Goal: Information Seeking & Learning: Check status

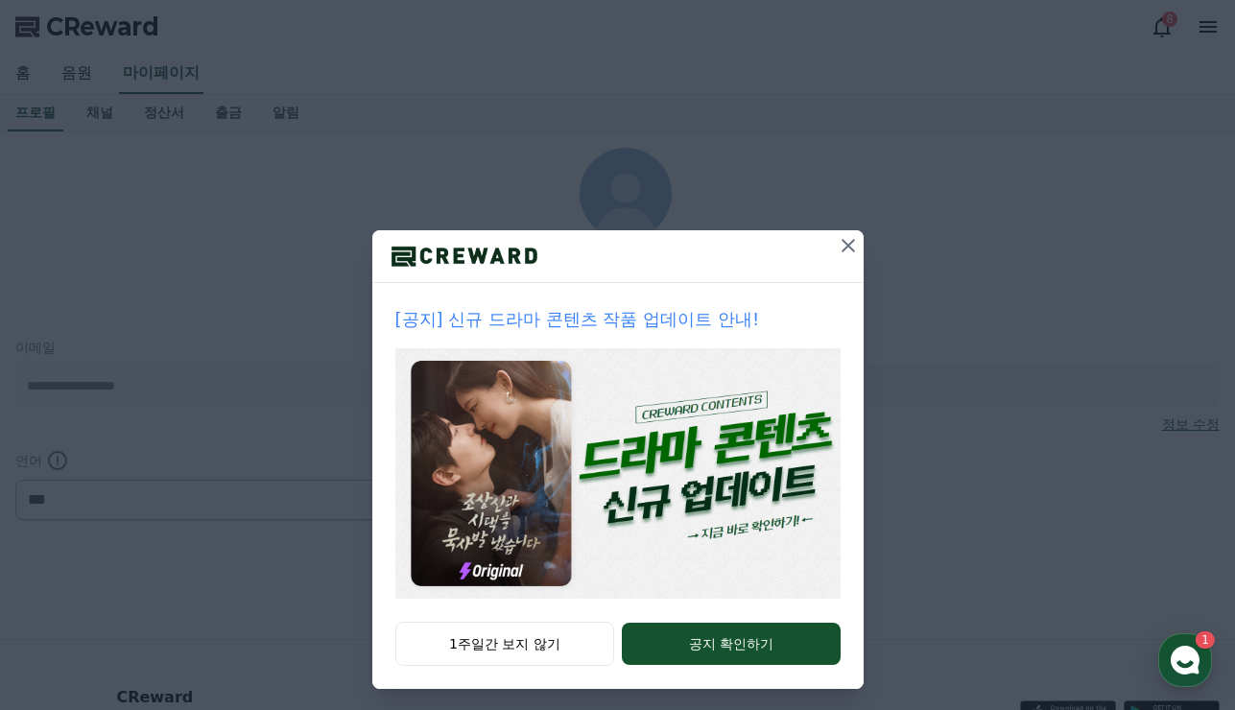
select select "**********"
click at [841, 245] on icon at bounding box center [848, 245] width 23 height 23
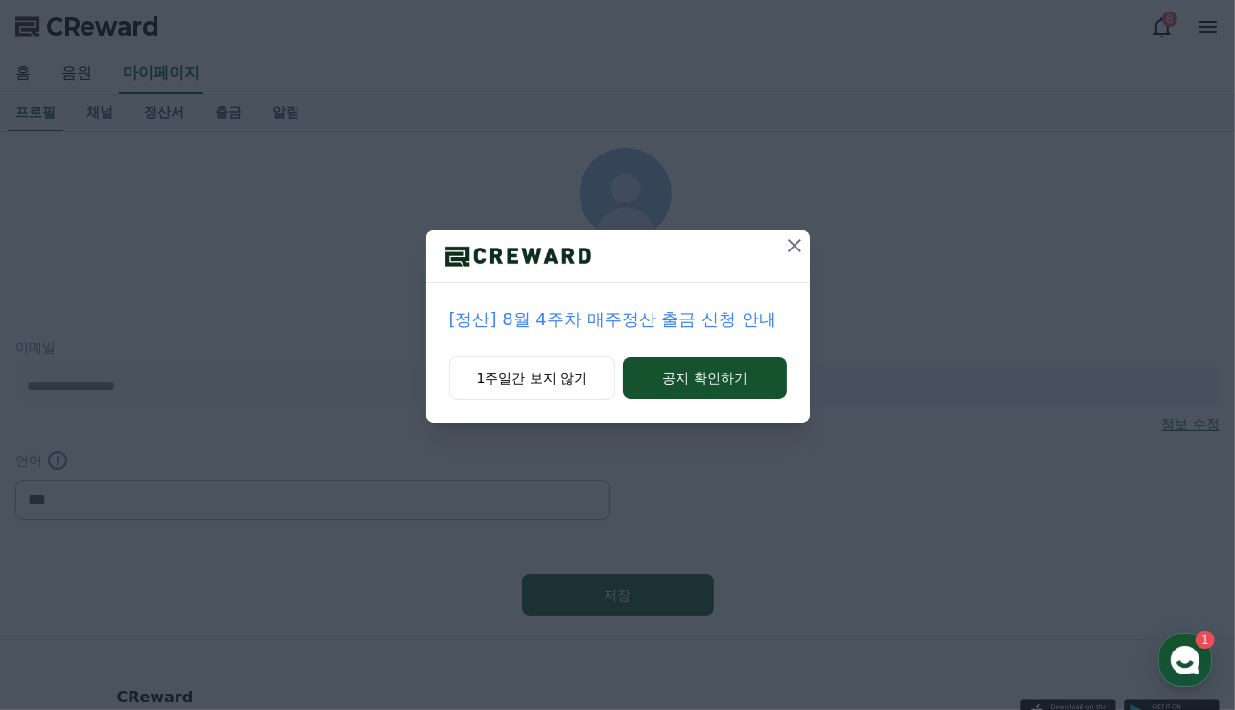
click at [792, 243] on icon at bounding box center [794, 245] width 13 height 13
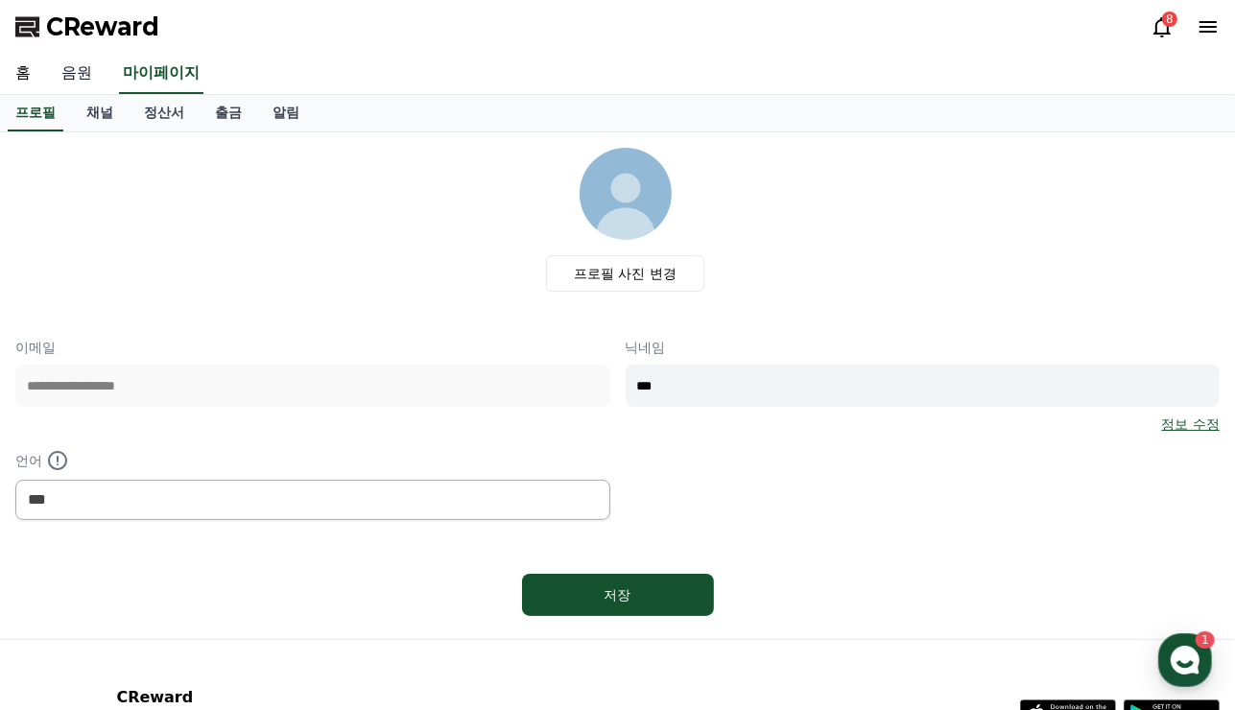
click at [71, 75] on link "음원" at bounding box center [76, 74] width 61 height 40
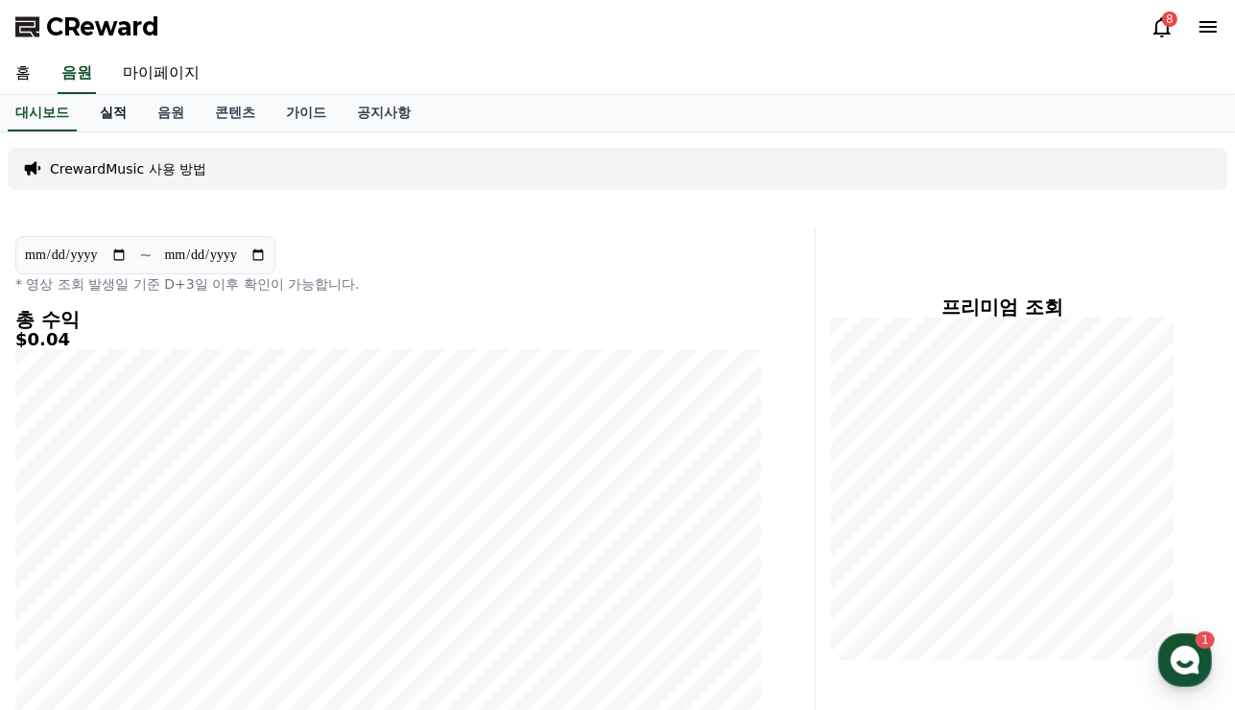
click at [119, 110] on link "실적" at bounding box center [113, 113] width 58 height 36
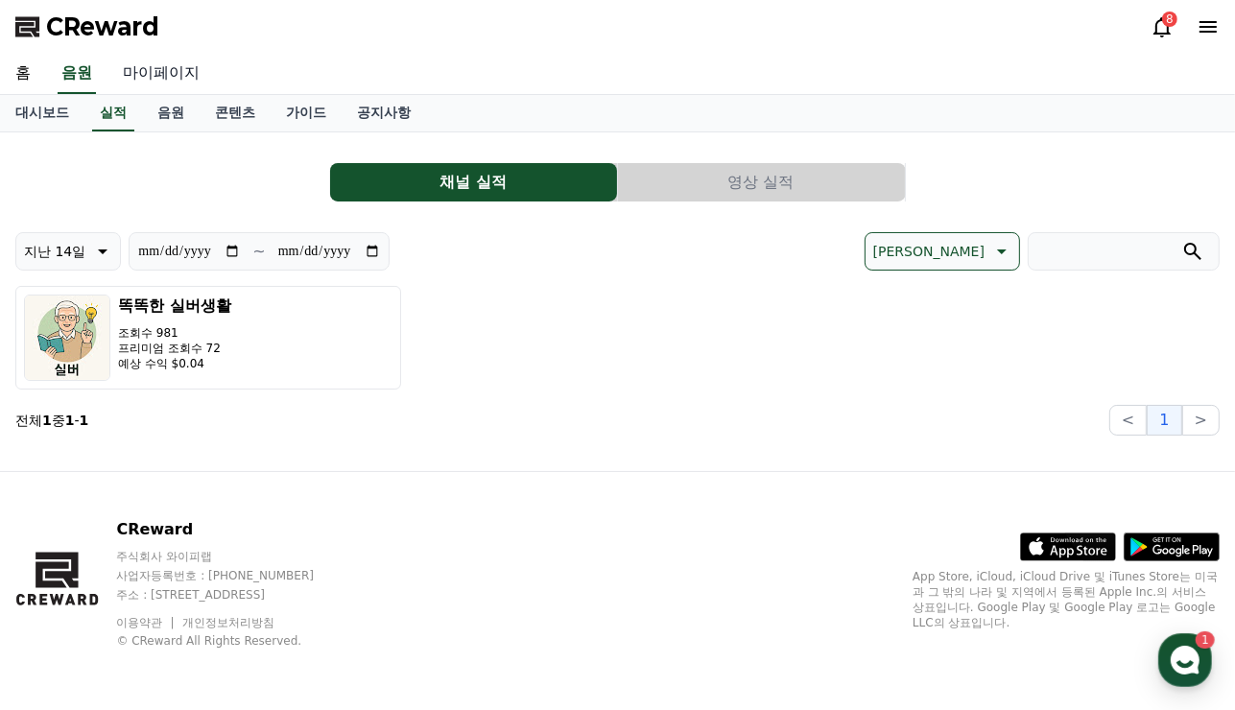
click at [160, 69] on link "마이페이지" at bounding box center [160, 74] width 107 height 40
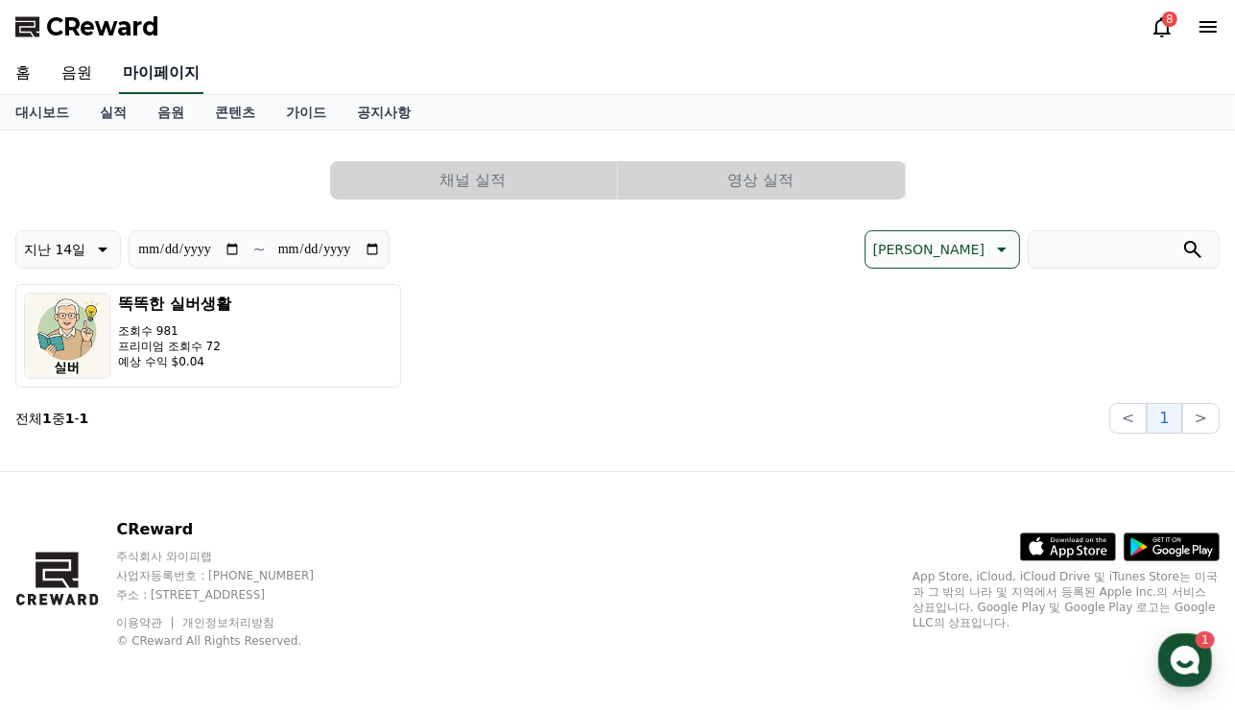
select select "**********"
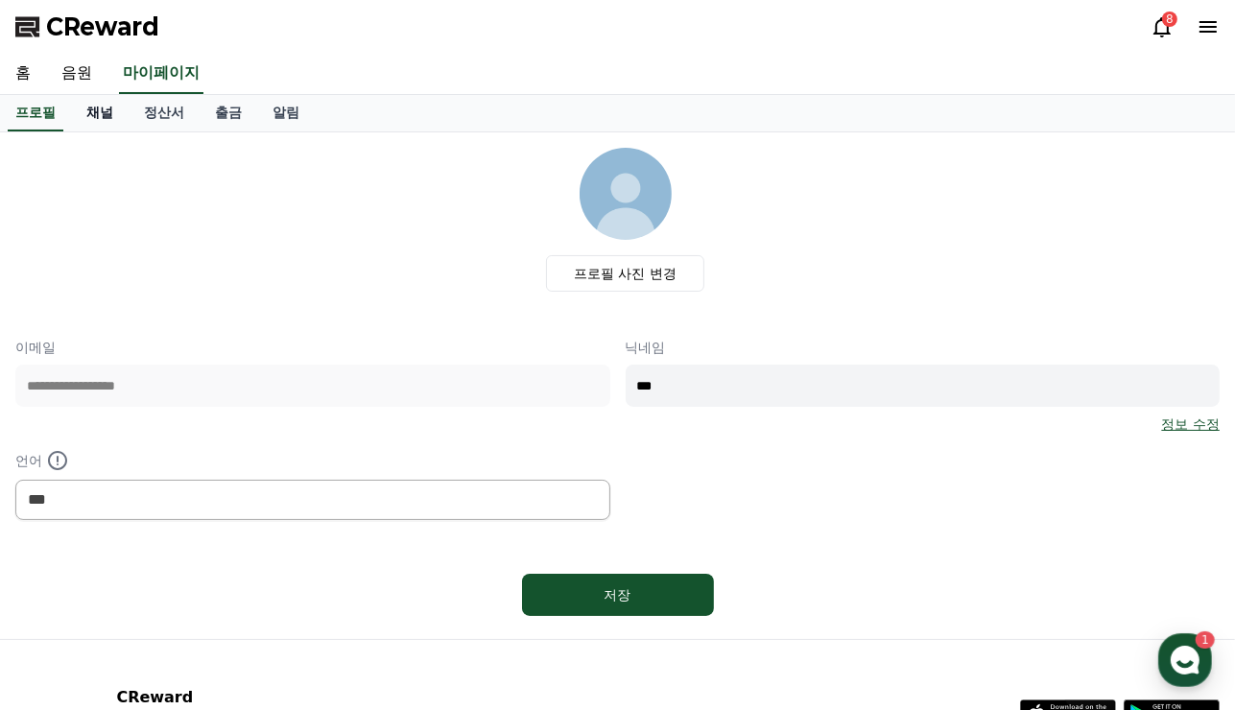
click at [107, 109] on link "채널" at bounding box center [100, 113] width 58 height 36
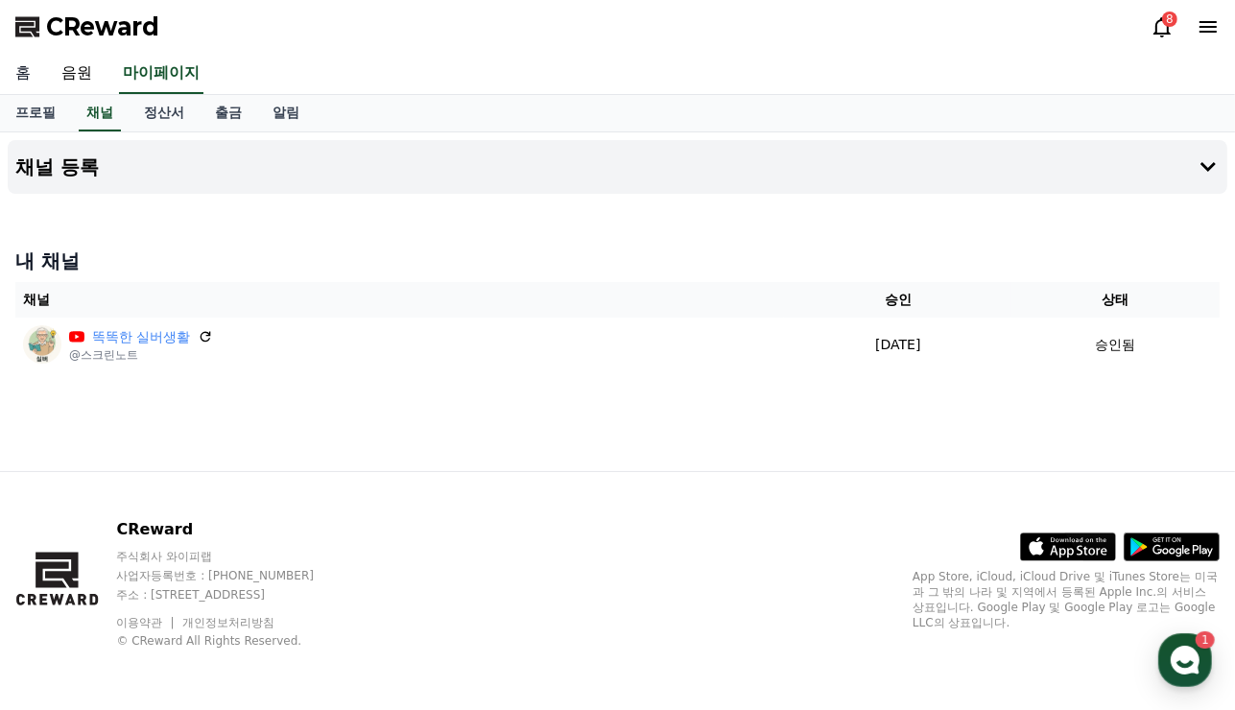
click at [19, 83] on link "홈" at bounding box center [23, 74] width 46 height 40
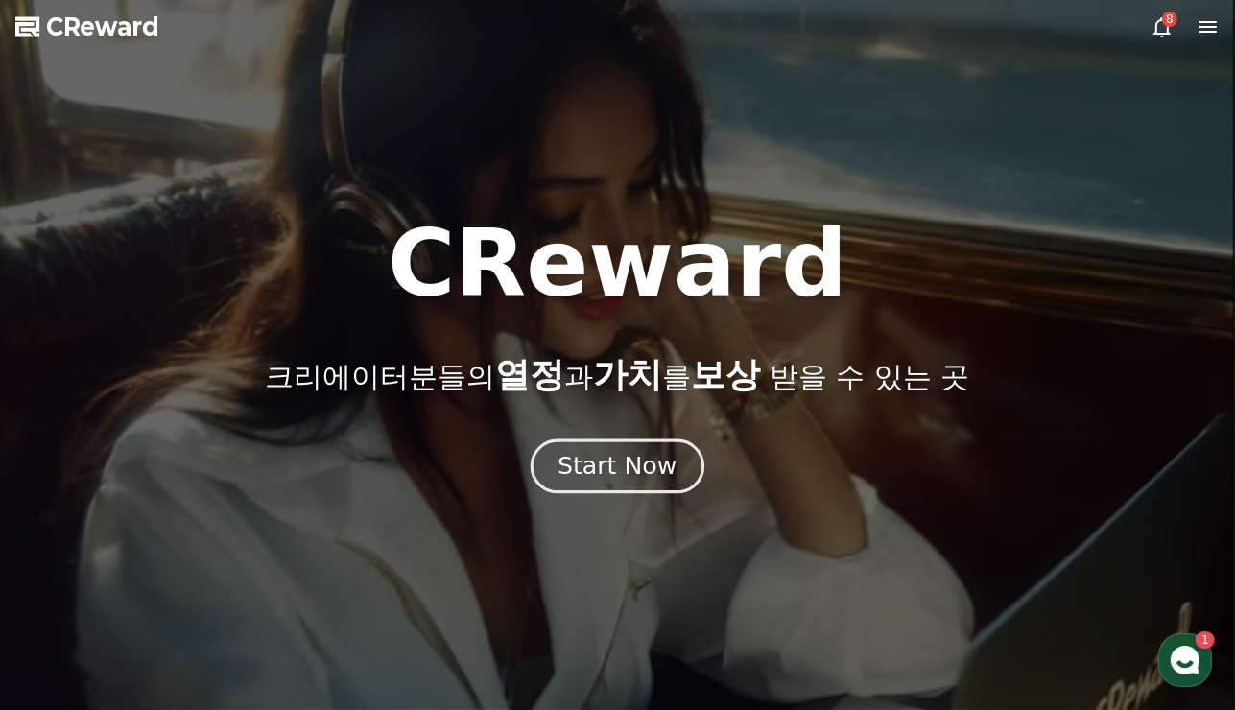
click at [624, 462] on div "Start Now" at bounding box center [616, 466] width 119 height 33
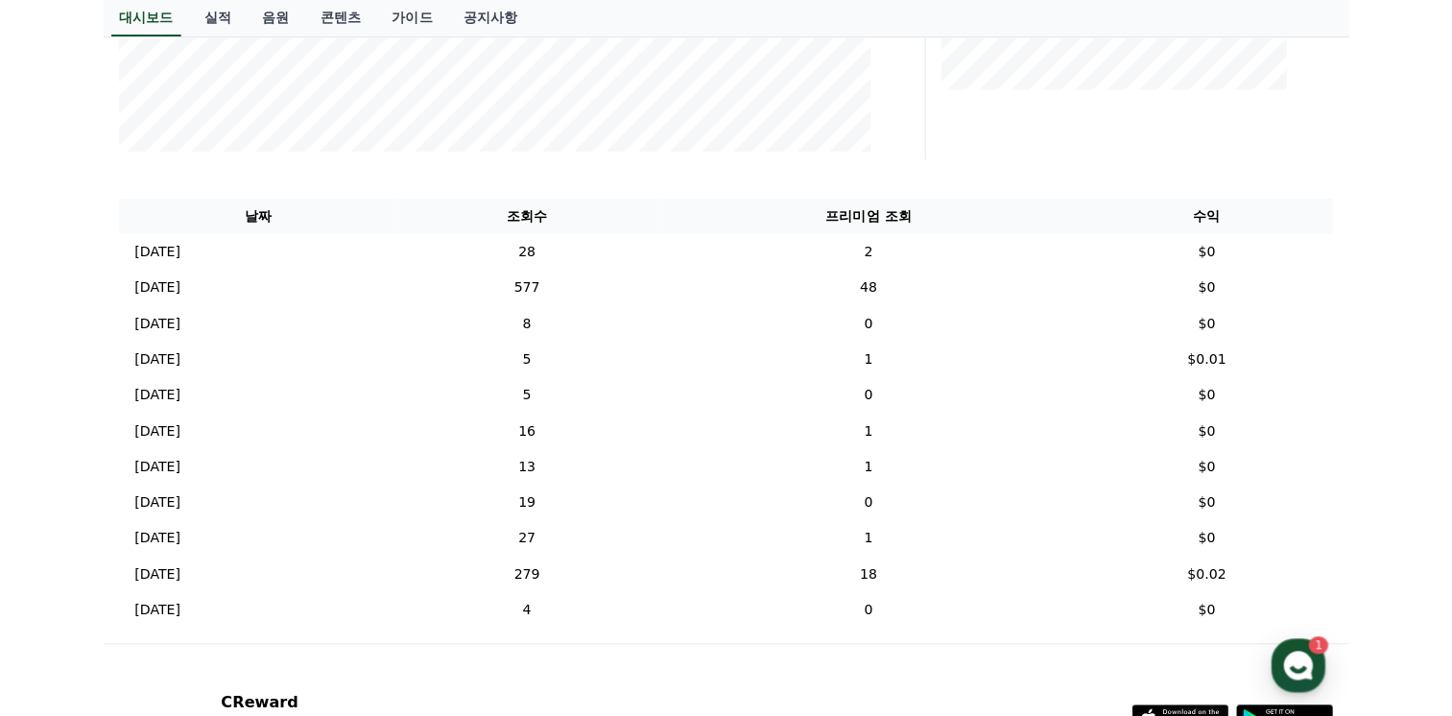
scroll to position [551, 0]
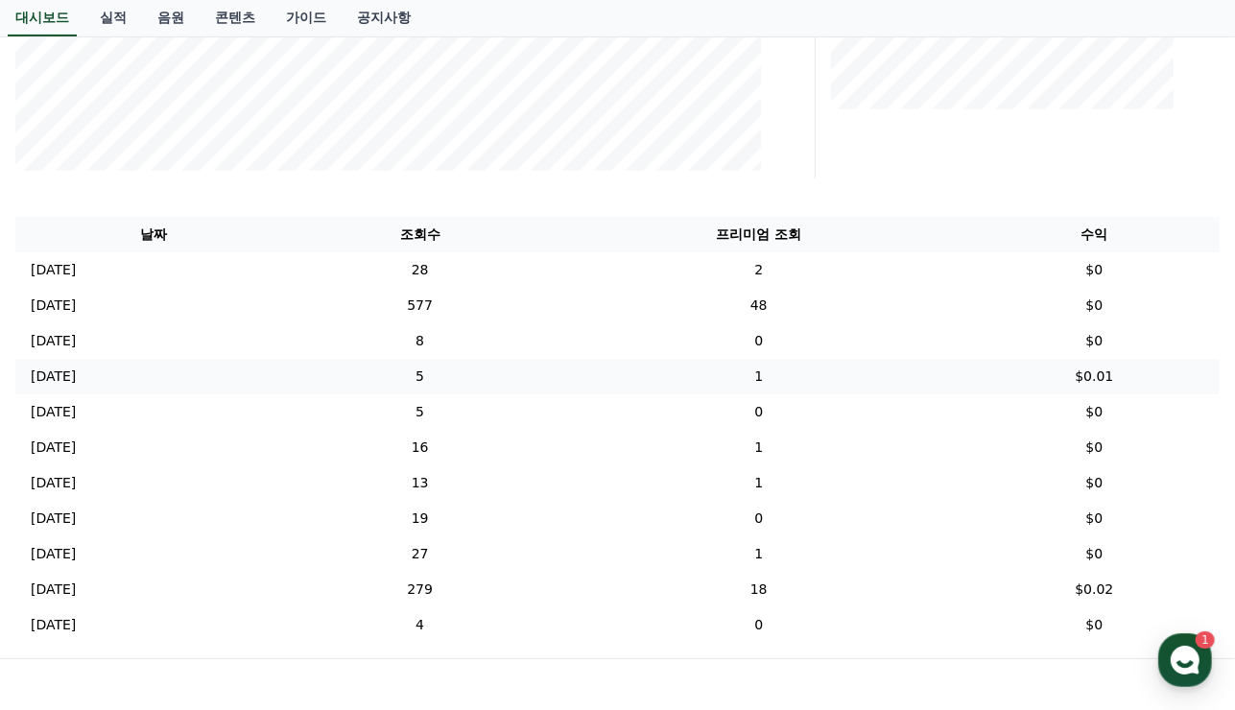
click at [76, 383] on p "[DATE]" at bounding box center [53, 377] width 45 height 20
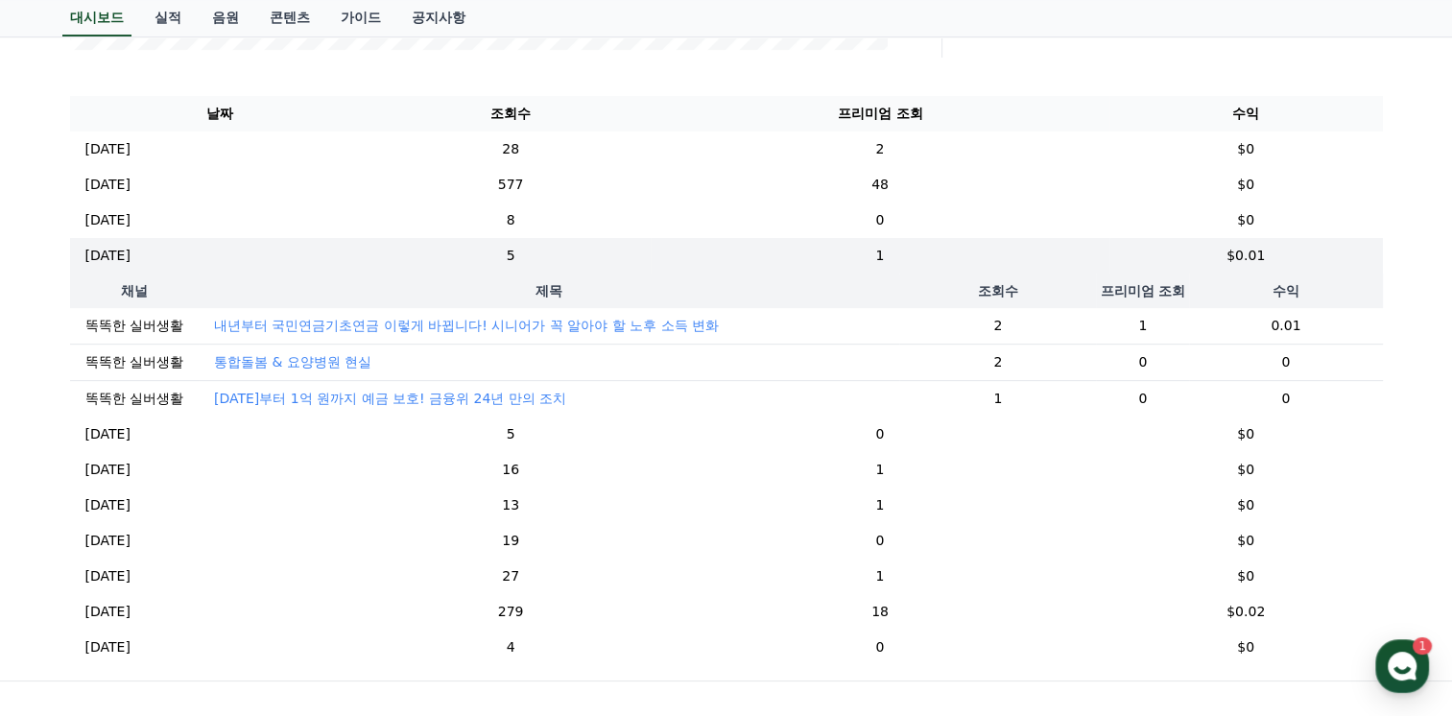
scroll to position [671, 0]
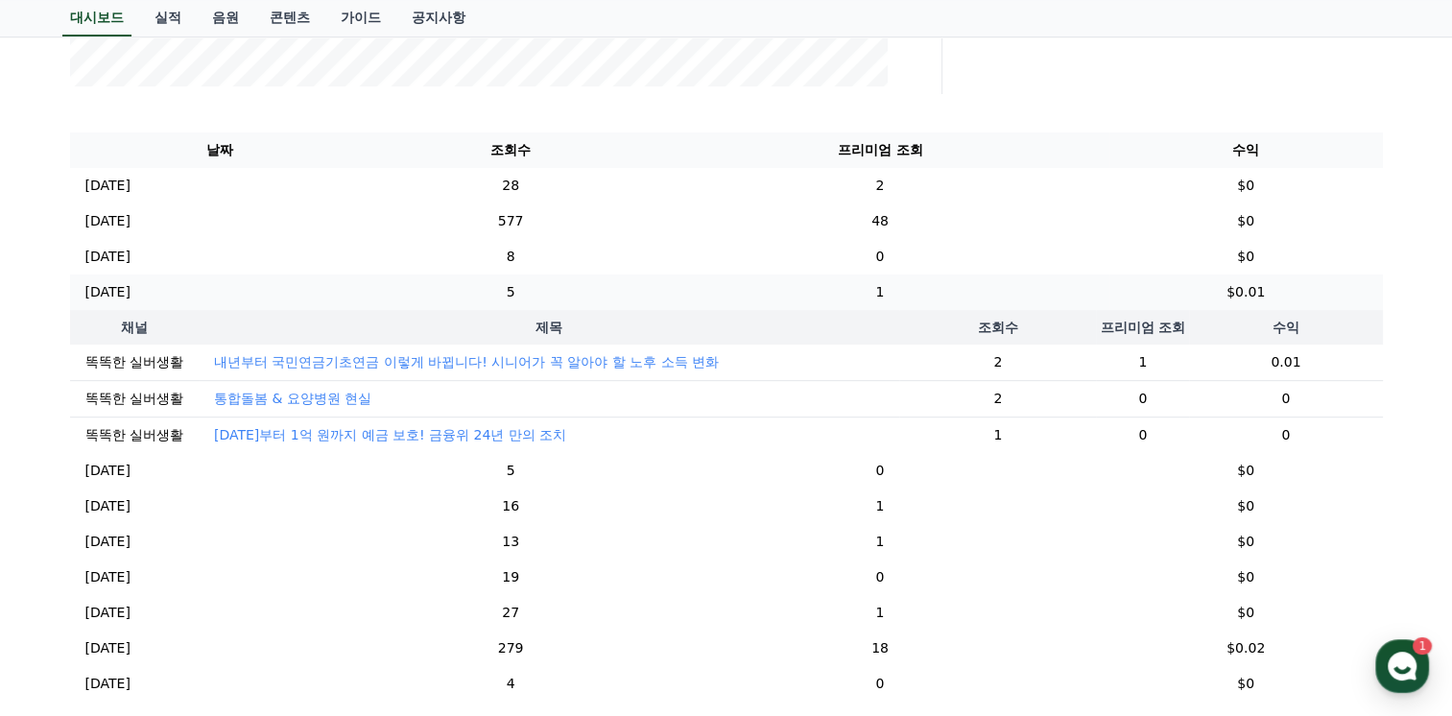
click at [130, 289] on p "[DATE]" at bounding box center [107, 292] width 45 height 20
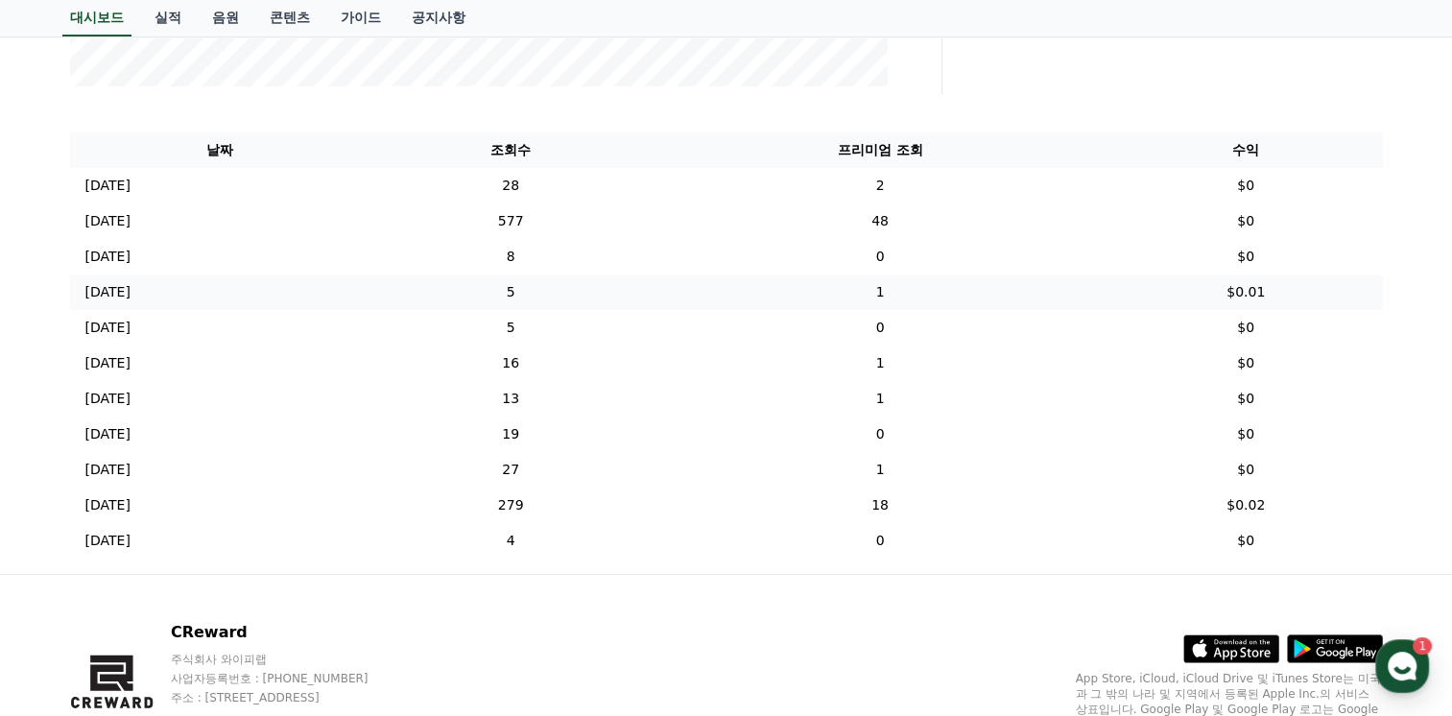
click at [130, 292] on p "[DATE]" at bounding box center [107, 292] width 45 height 20
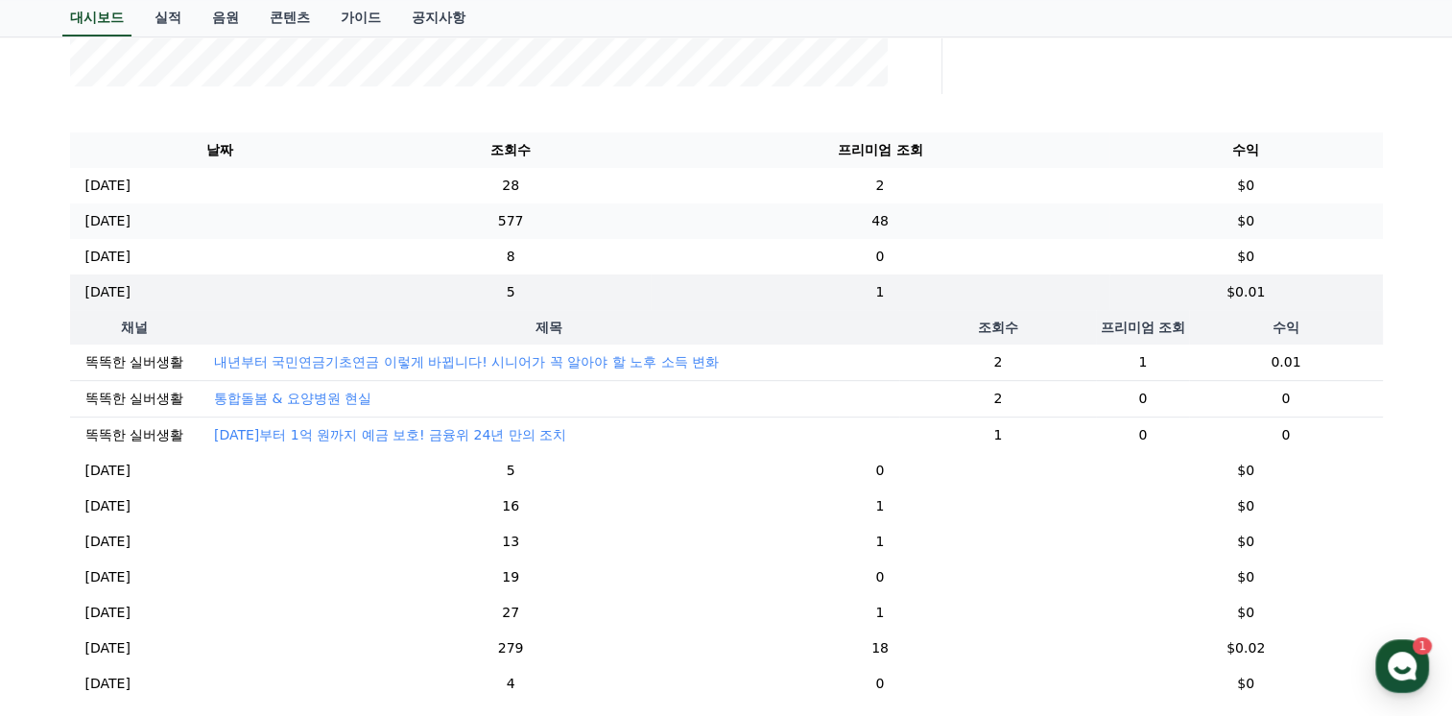
click at [109, 221] on p "[DATE]" at bounding box center [107, 221] width 45 height 20
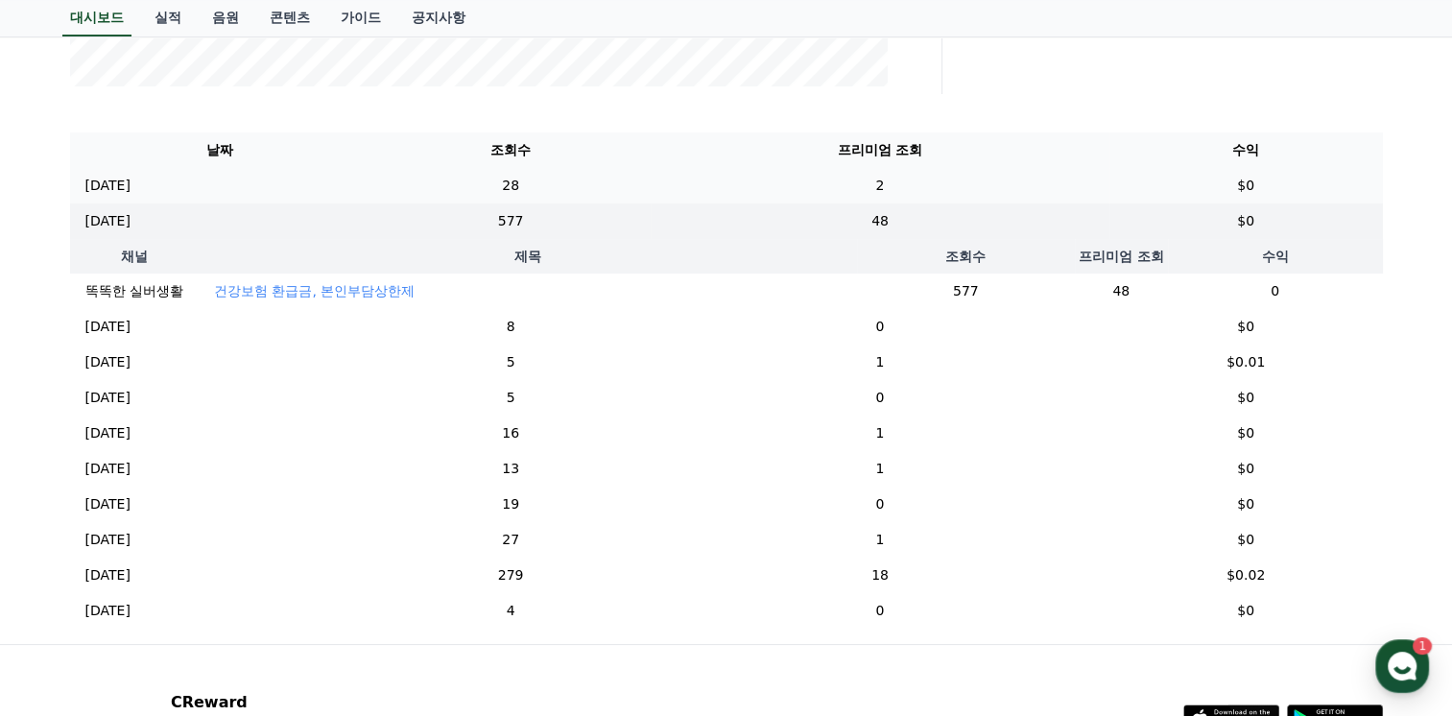
click at [104, 182] on p "[DATE]" at bounding box center [107, 186] width 45 height 20
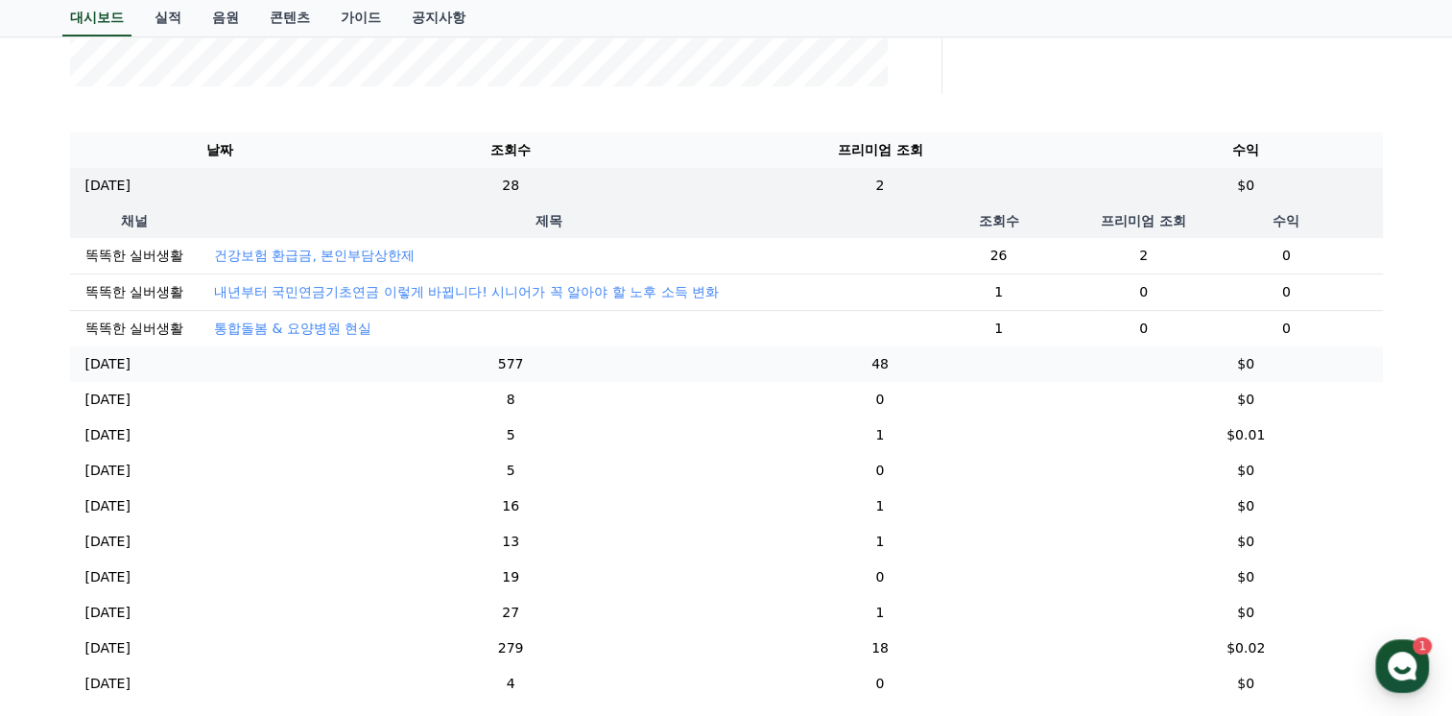
click at [106, 374] on p "[DATE]" at bounding box center [107, 364] width 45 height 20
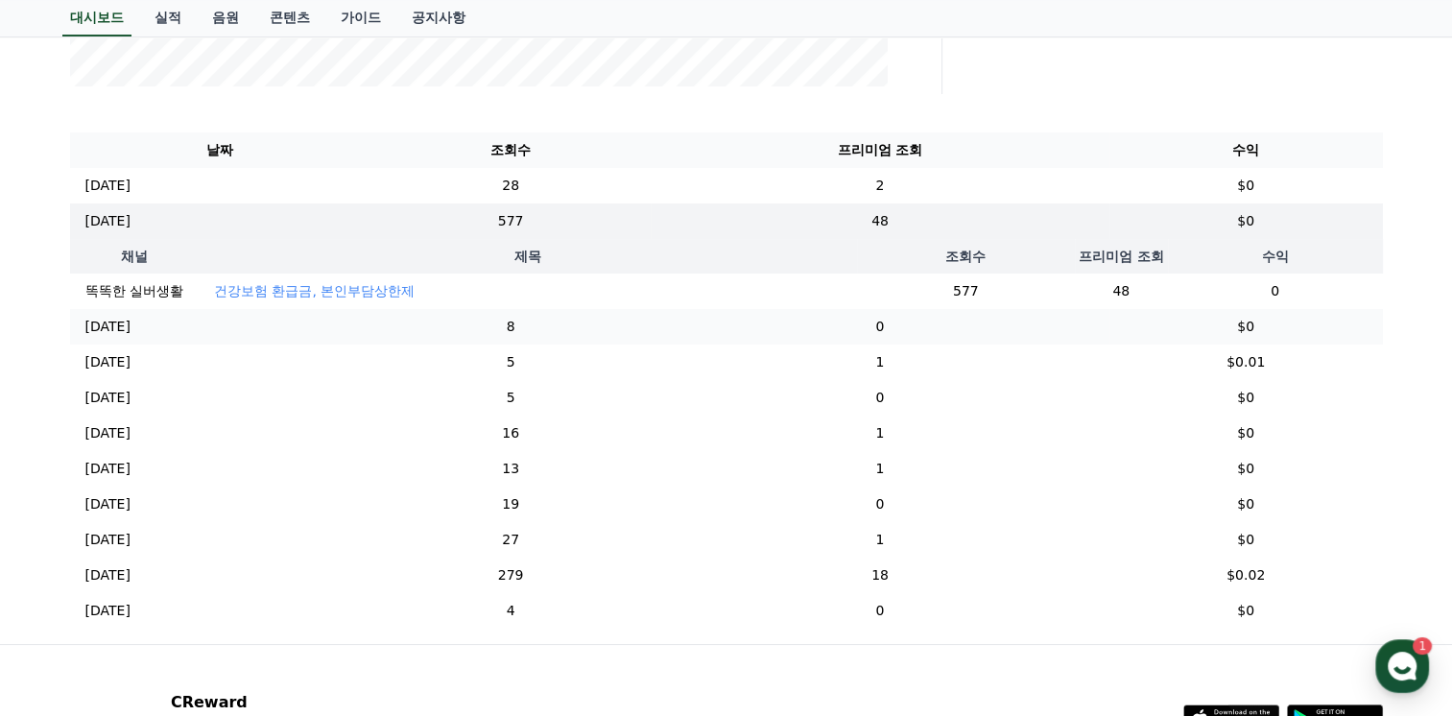
click at [107, 337] on p "[DATE]" at bounding box center [107, 327] width 45 height 20
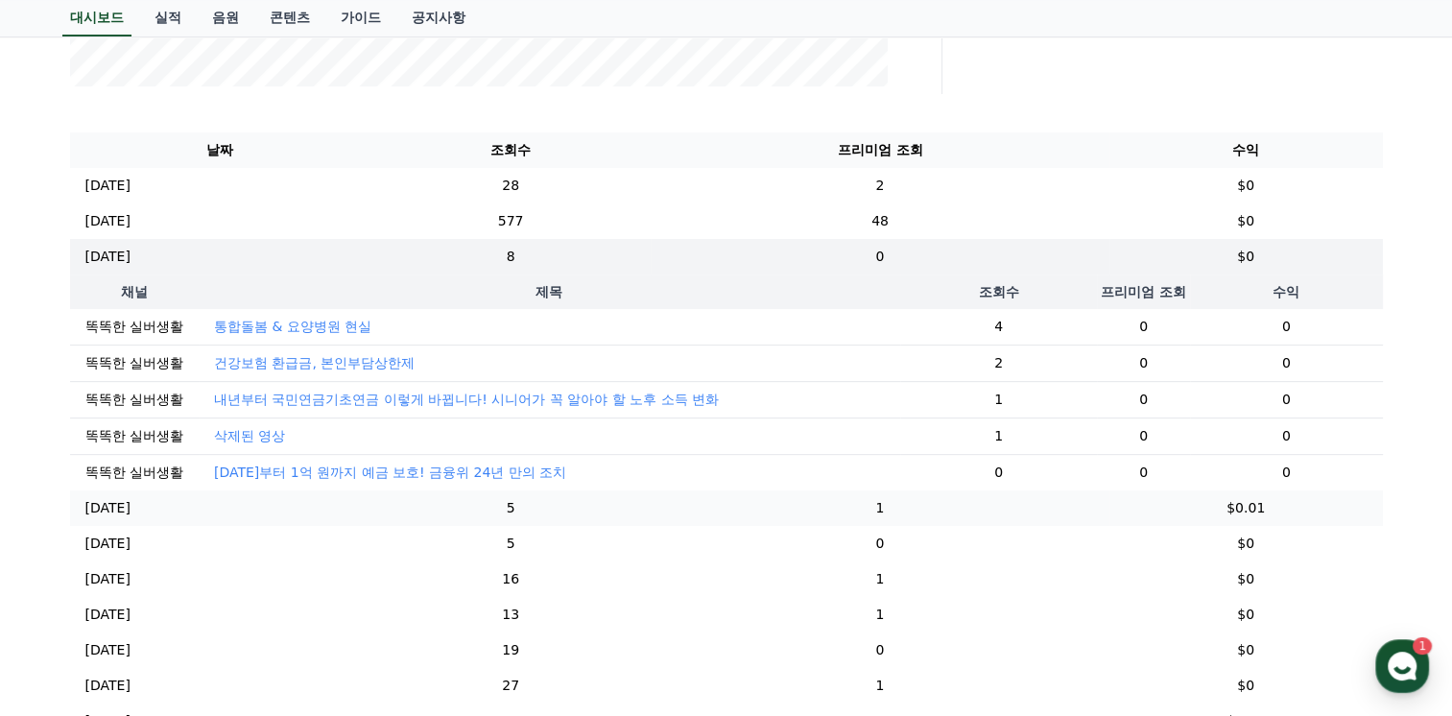
click at [111, 518] on p "[DATE]" at bounding box center [107, 508] width 45 height 20
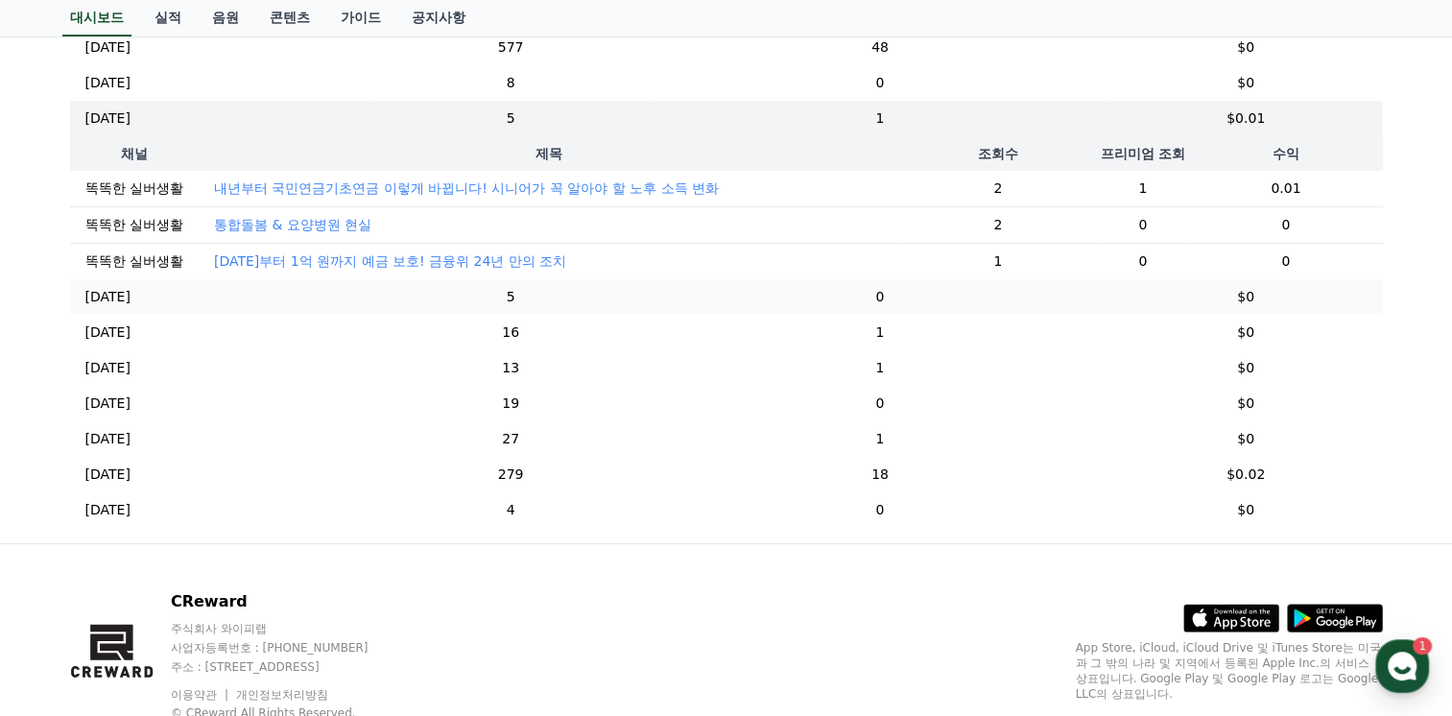
scroll to position [863, 0]
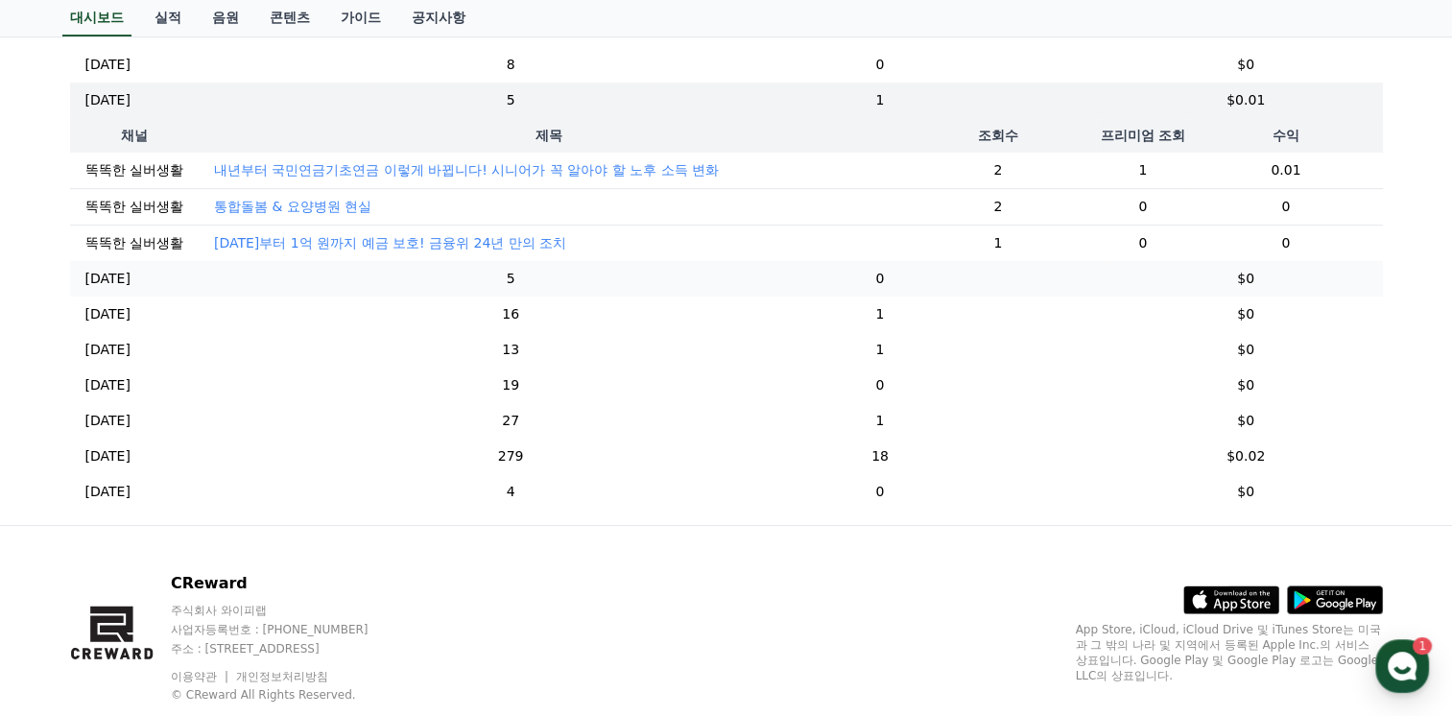
click at [115, 289] on p "[DATE]" at bounding box center [107, 279] width 45 height 20
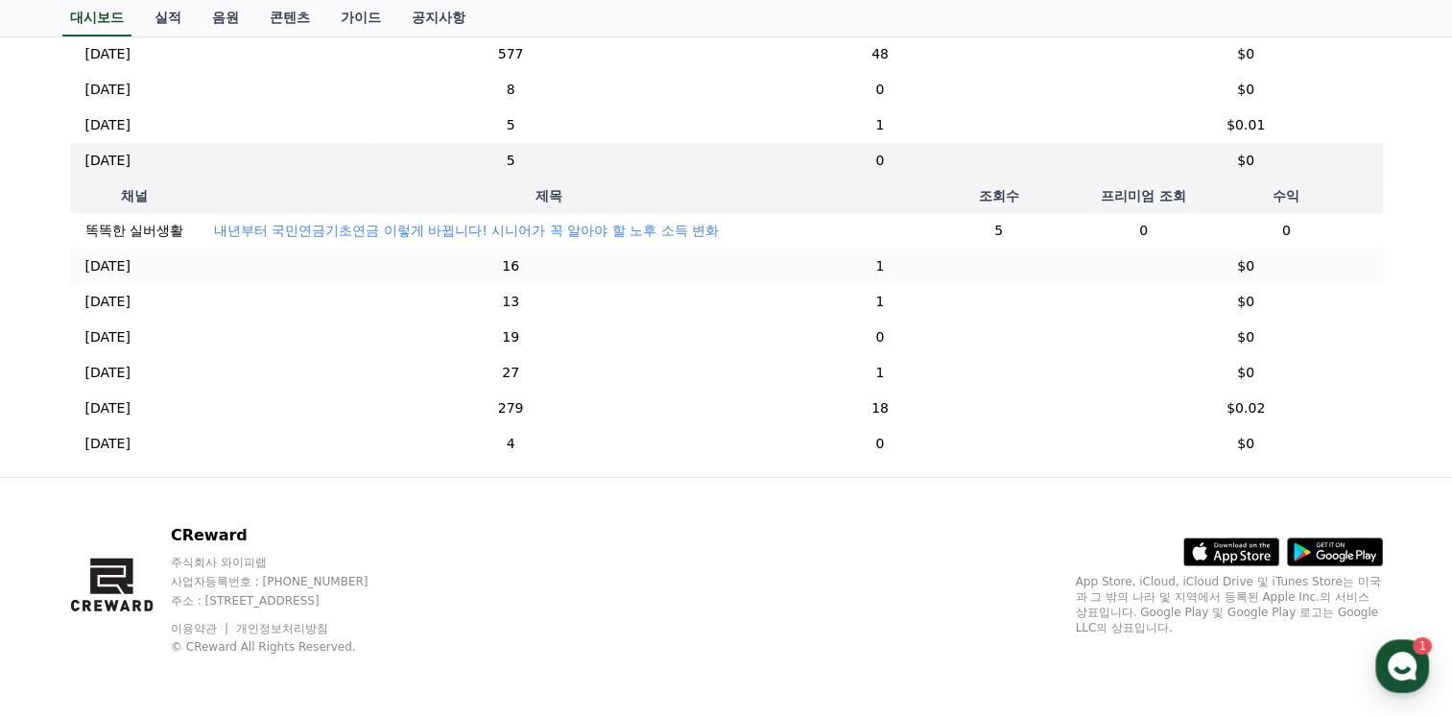
click at [107, 267] on p "[DATE]" at bounding box center [107, 266] width 45 height 20
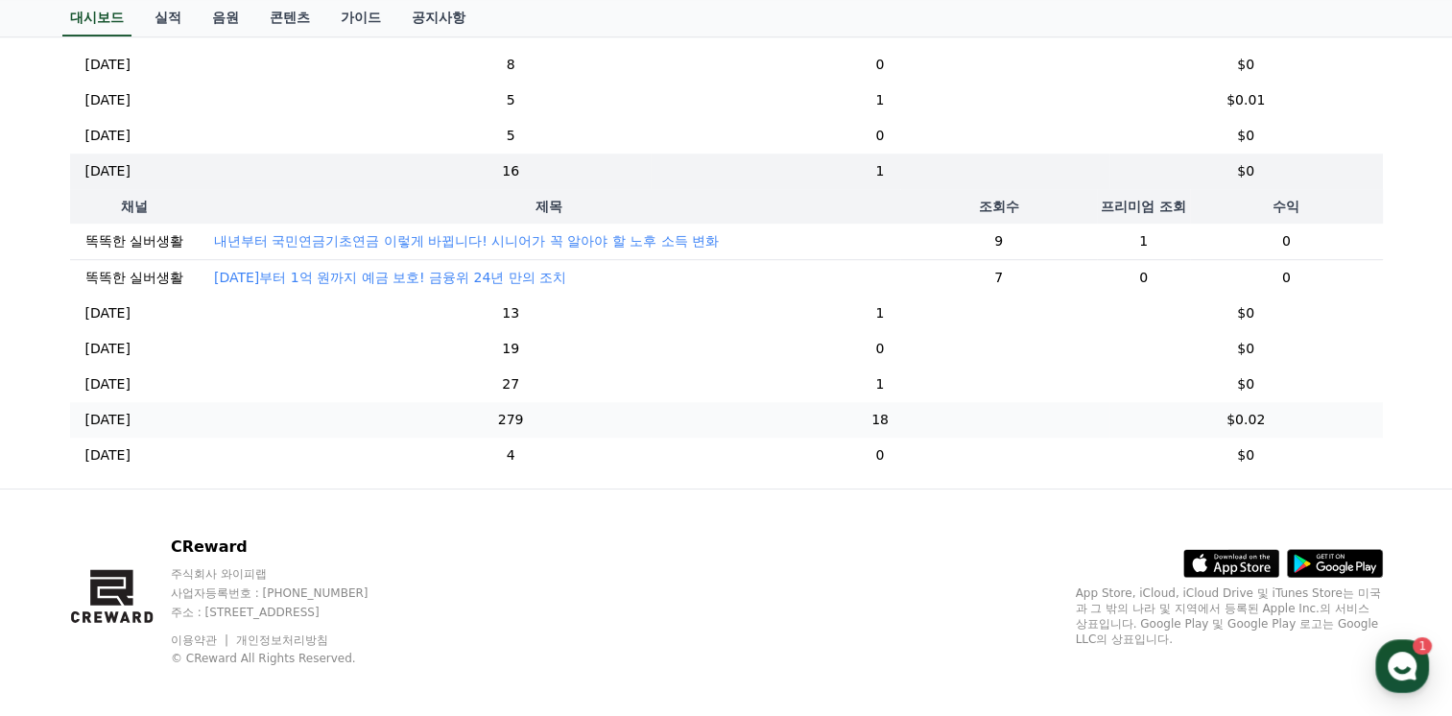
click at [94, 430] on p "[DATE]" at bounding box center [107, 420] width 45 height 20
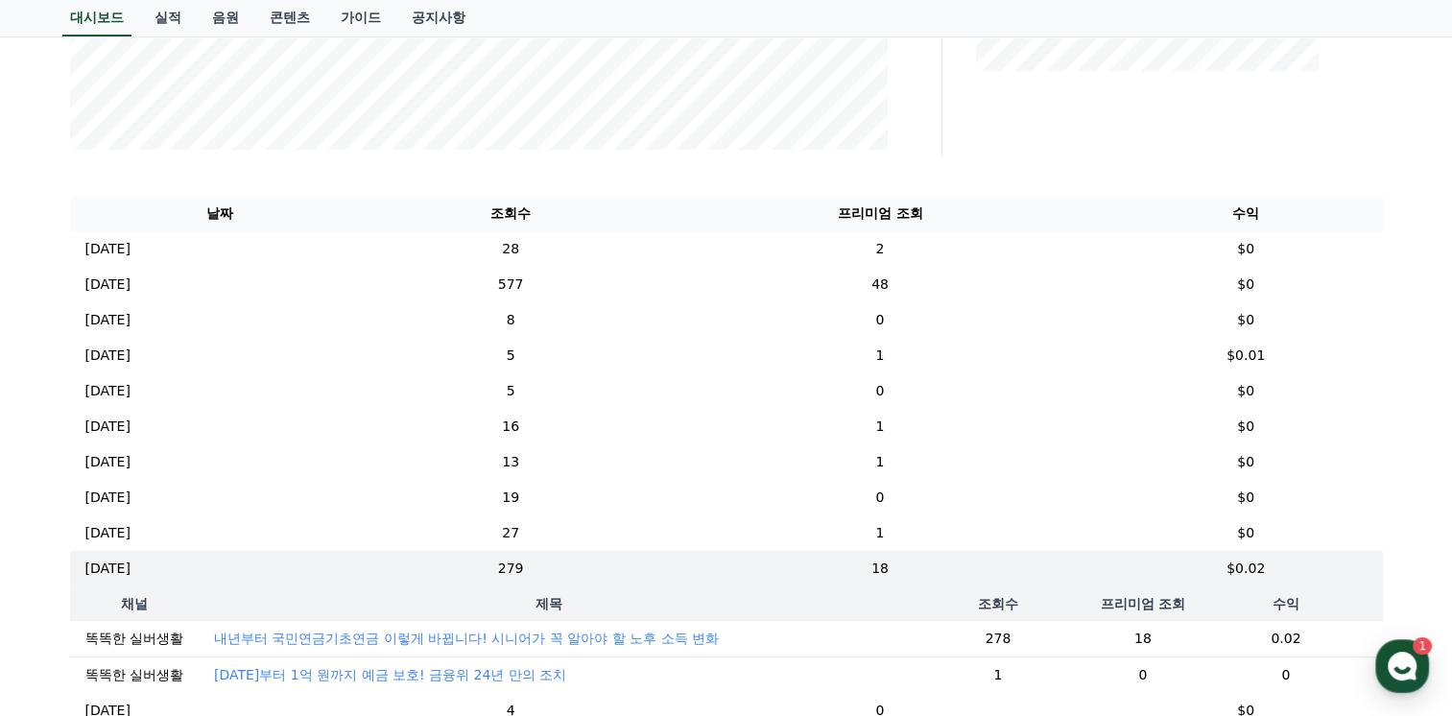
scroll to position [575, 0]
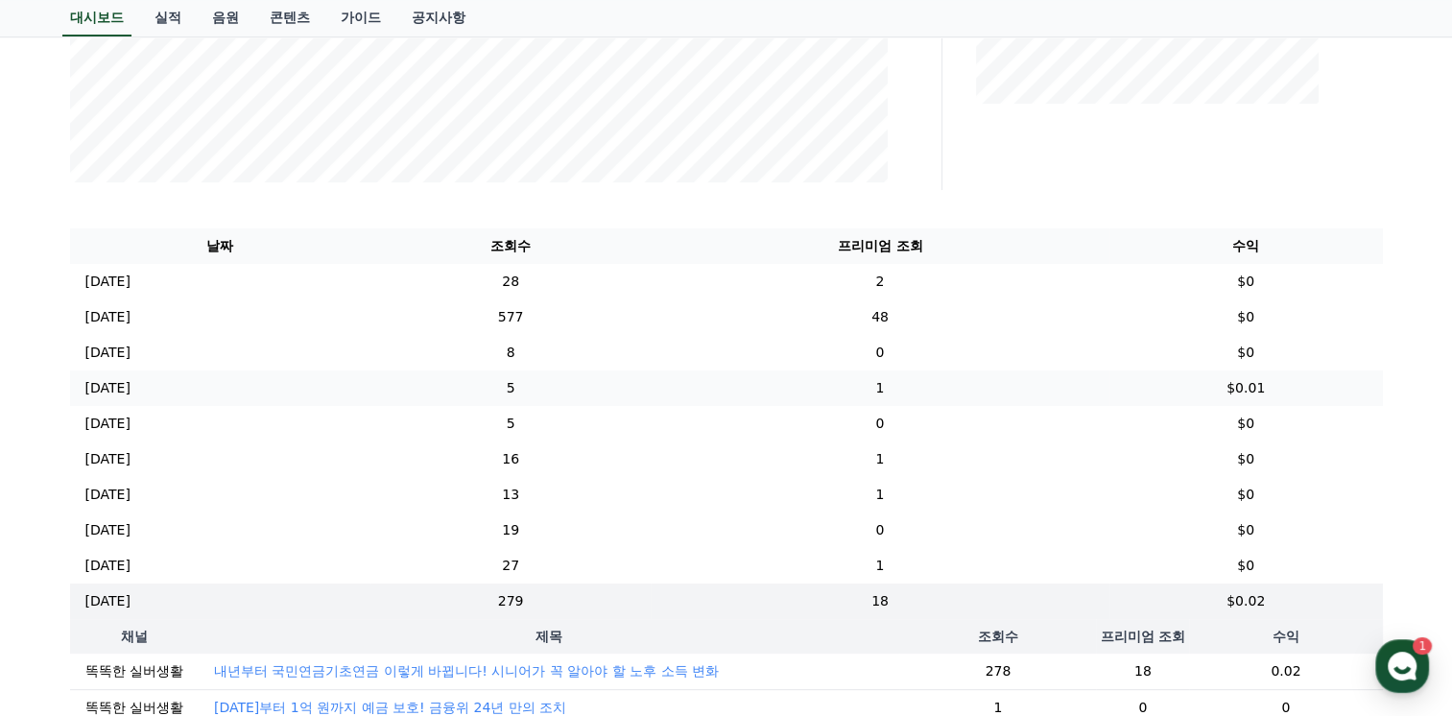
click at [115, 391] on p "[DATE]" at bounding box center [107, 388] width 45 height 20
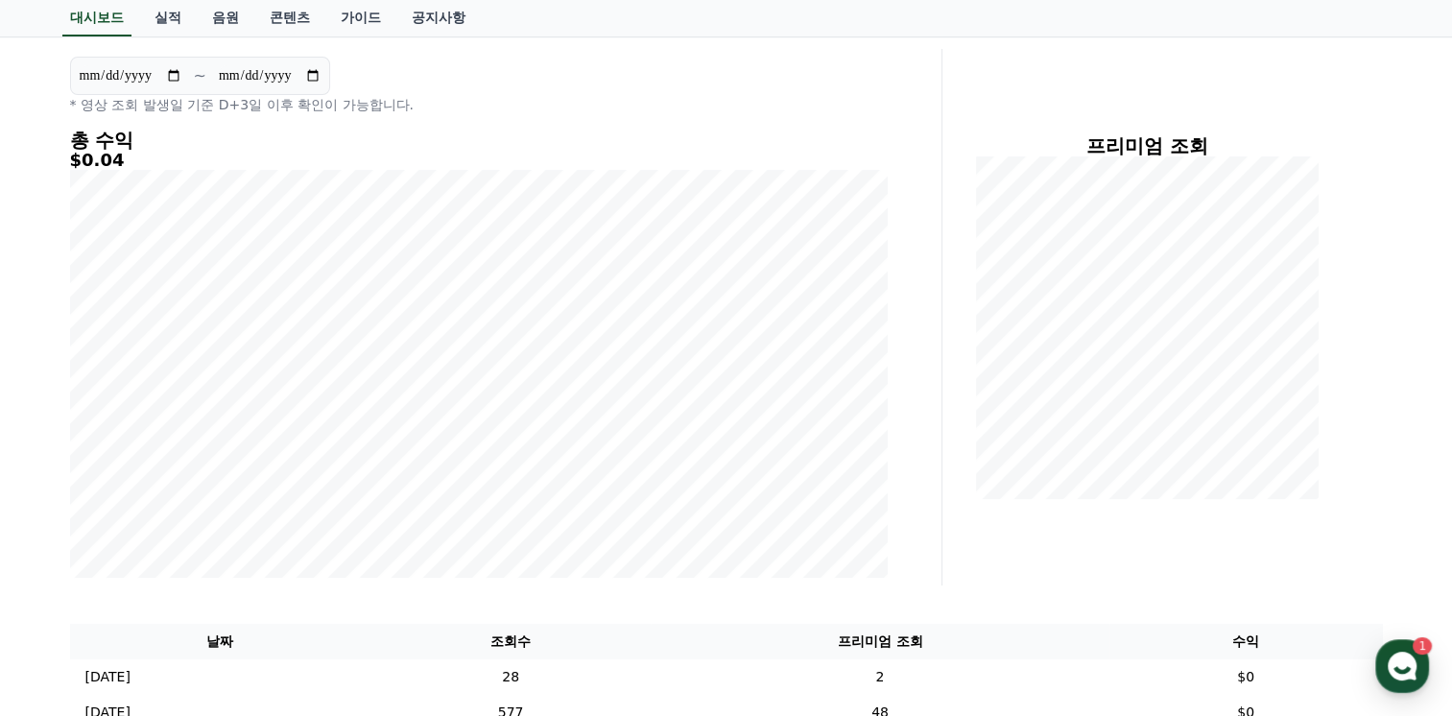
scroll to position [0, 0]
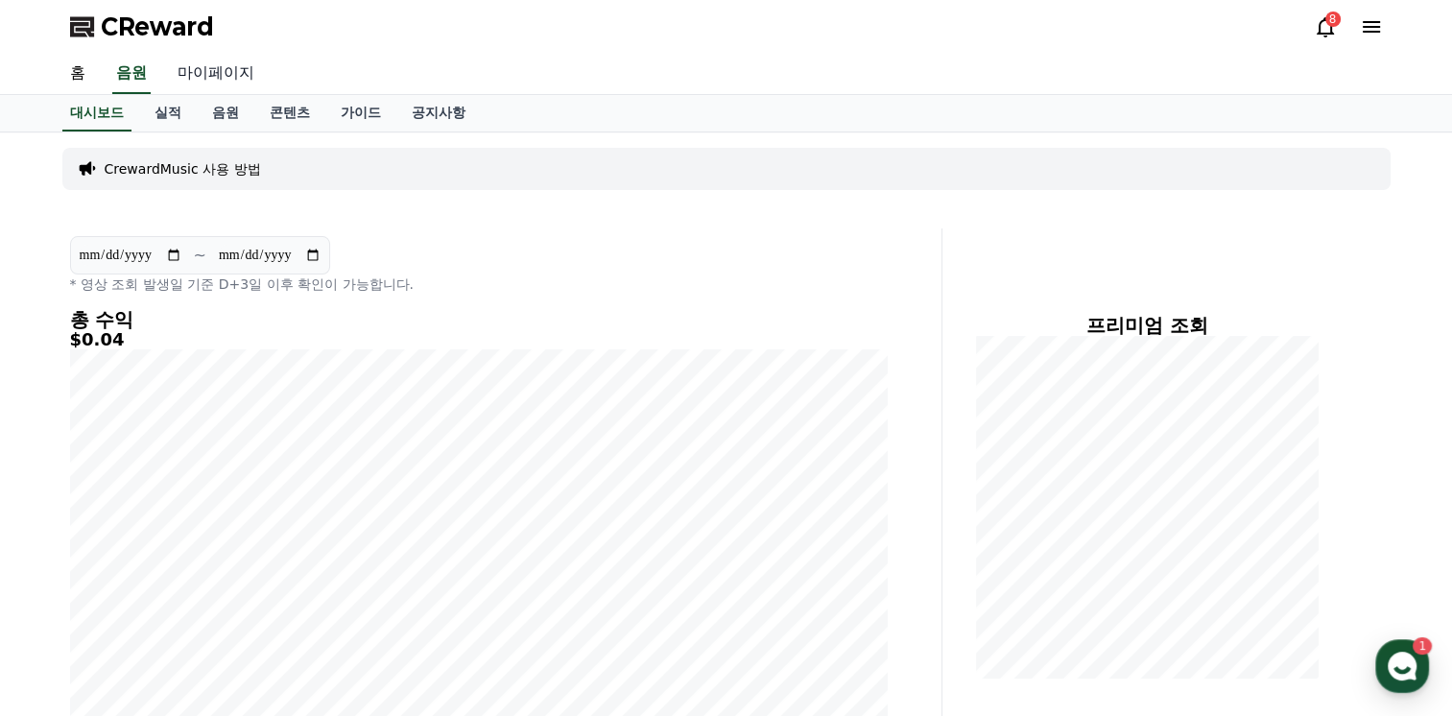
click at [222, 72] on link "마이페이지" at bounding box center [215, 74] width 107 height 40
select select "**********"
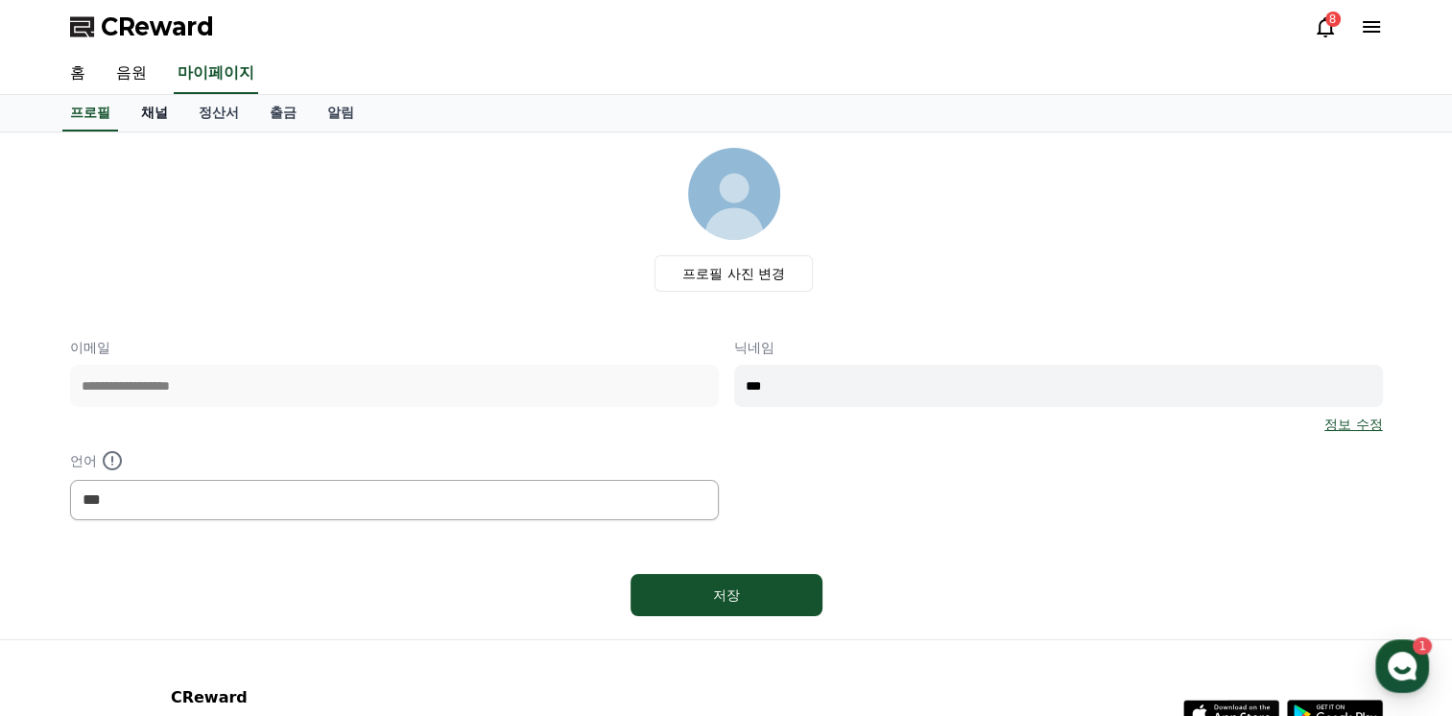
click at [158, 114] on link "채널" at bounding box center [155, 113] width 58 height 36
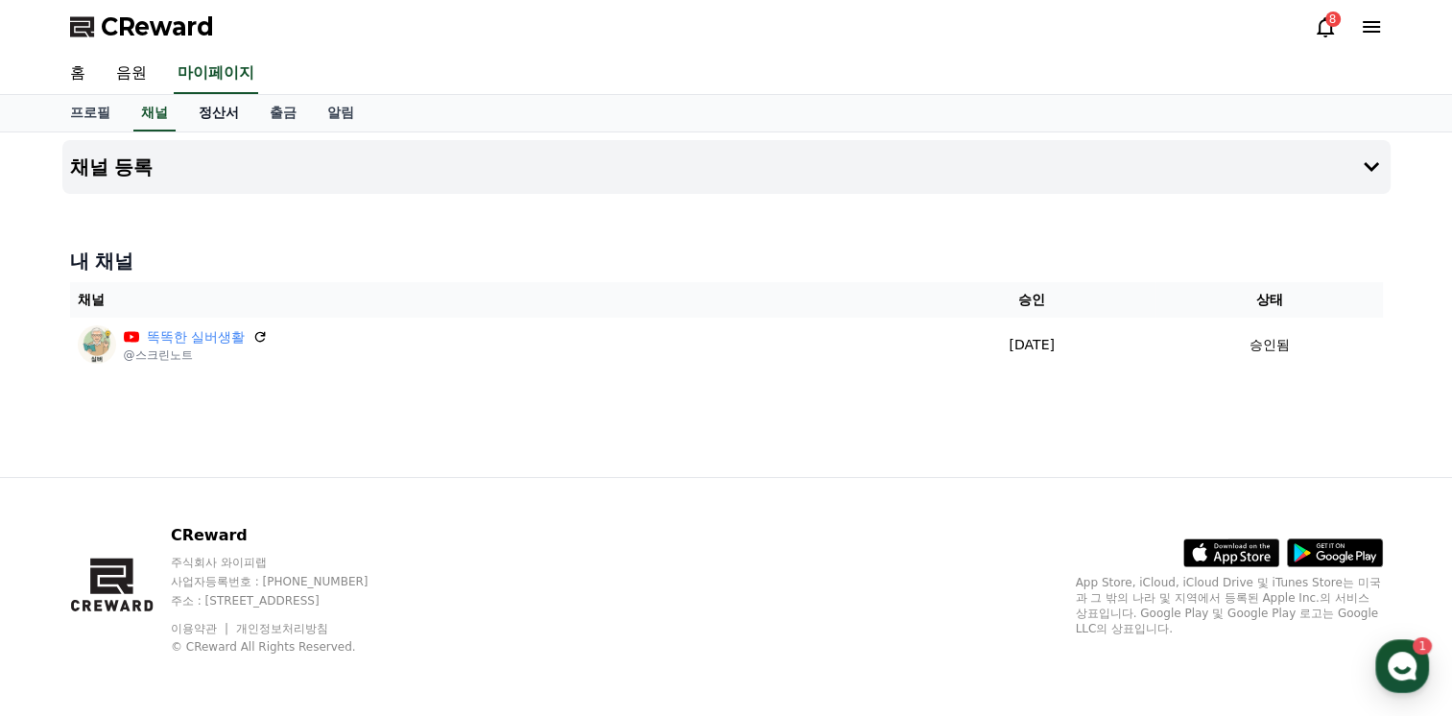
click at [210, 107] on link "정산서" at bounding box center [218, 113] width 71 height 36
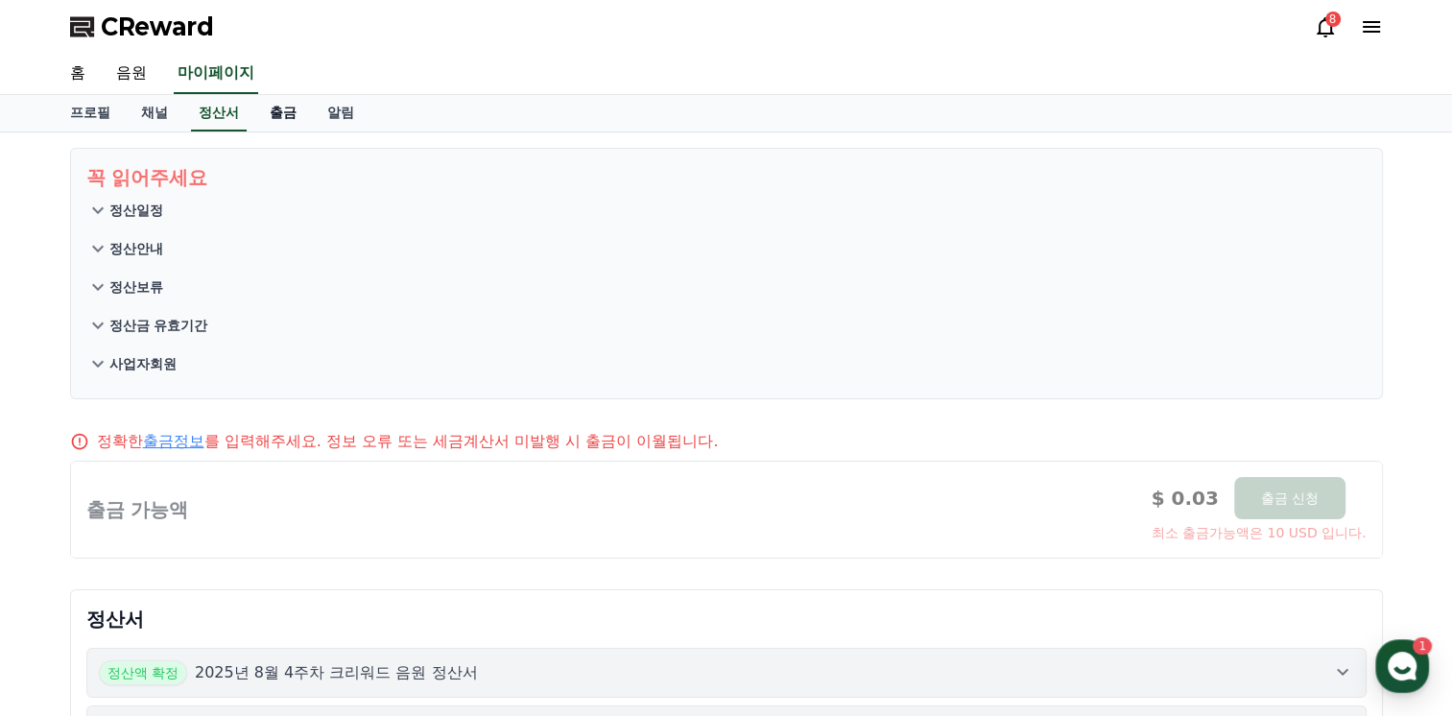
click at [282, 116] on link "출금" at bounding box center [283, 113] width 58 height 36
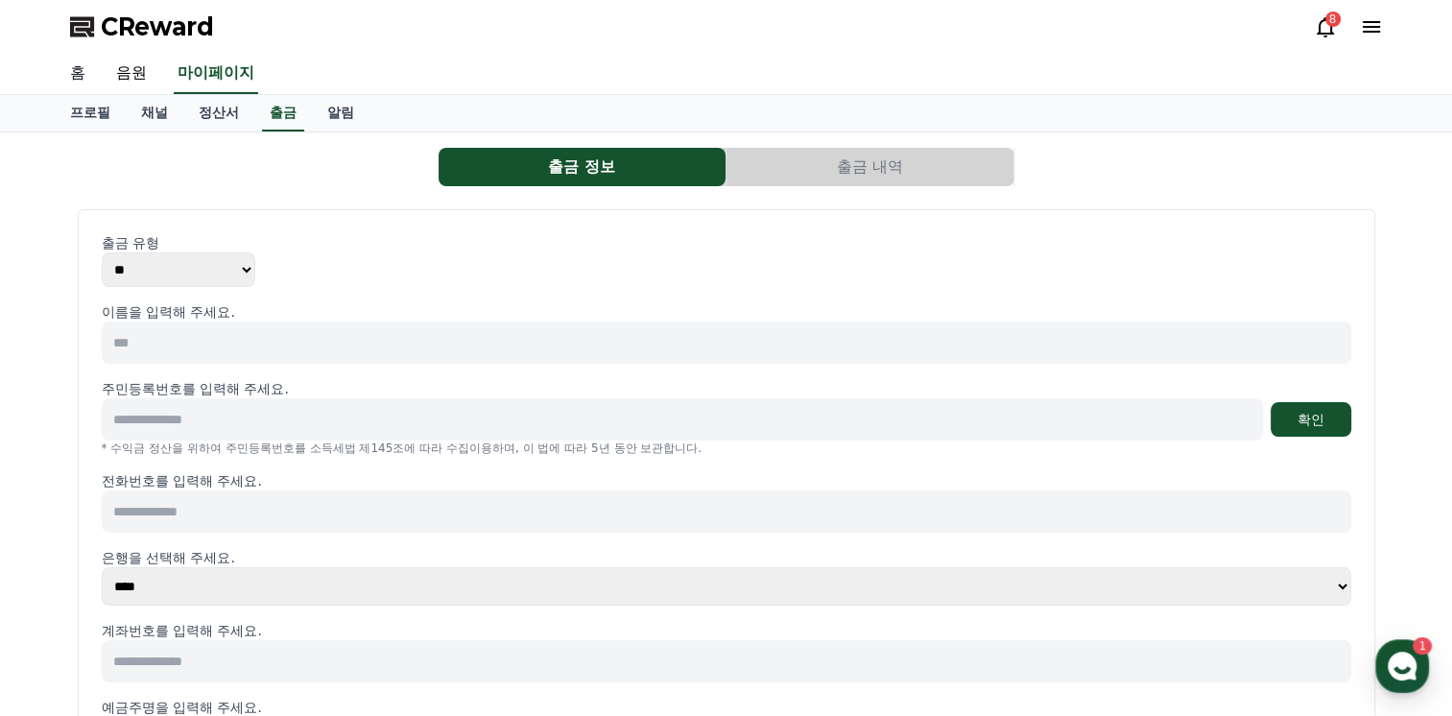
click at [84, 71] on link "홈" at bounding box center [78, 74] width 46 height 40
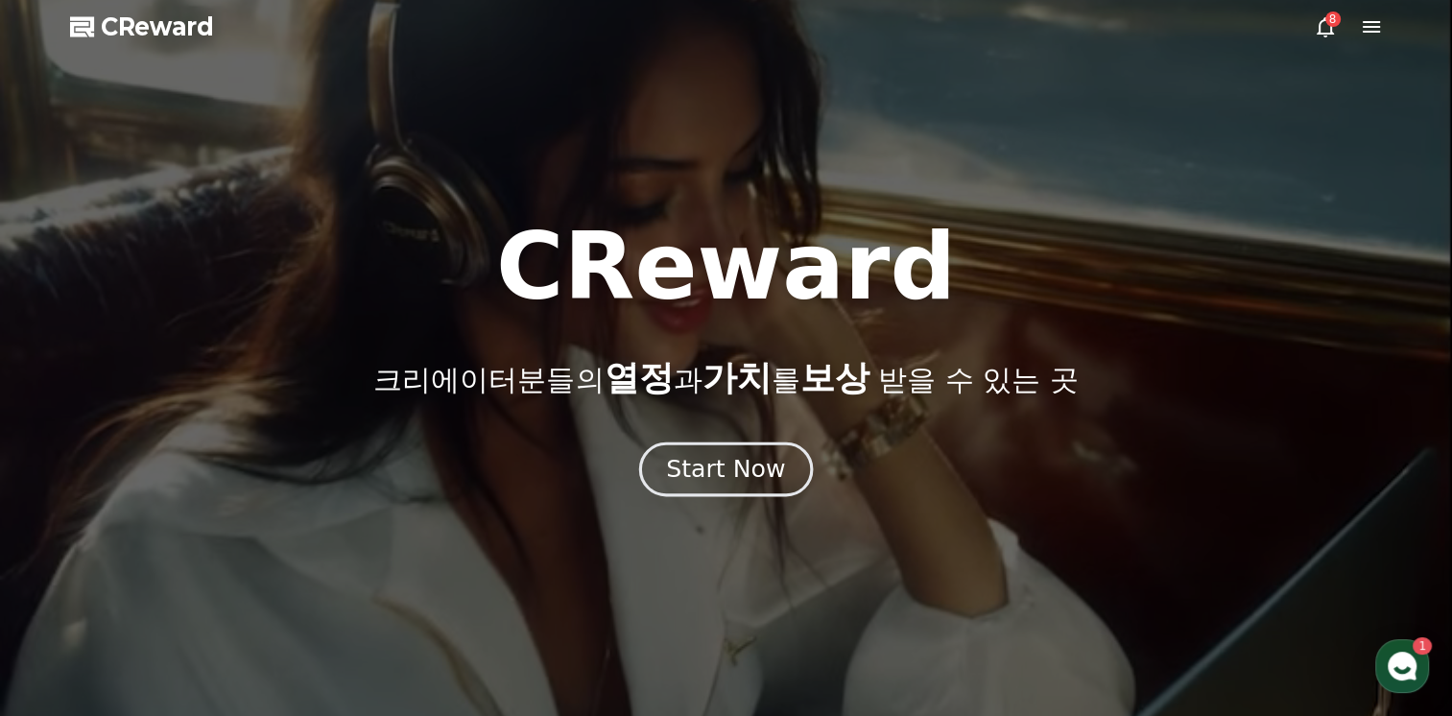
click at [721, 477] on div "Start Now" at bounding box center [725, 469] width 119 height 33
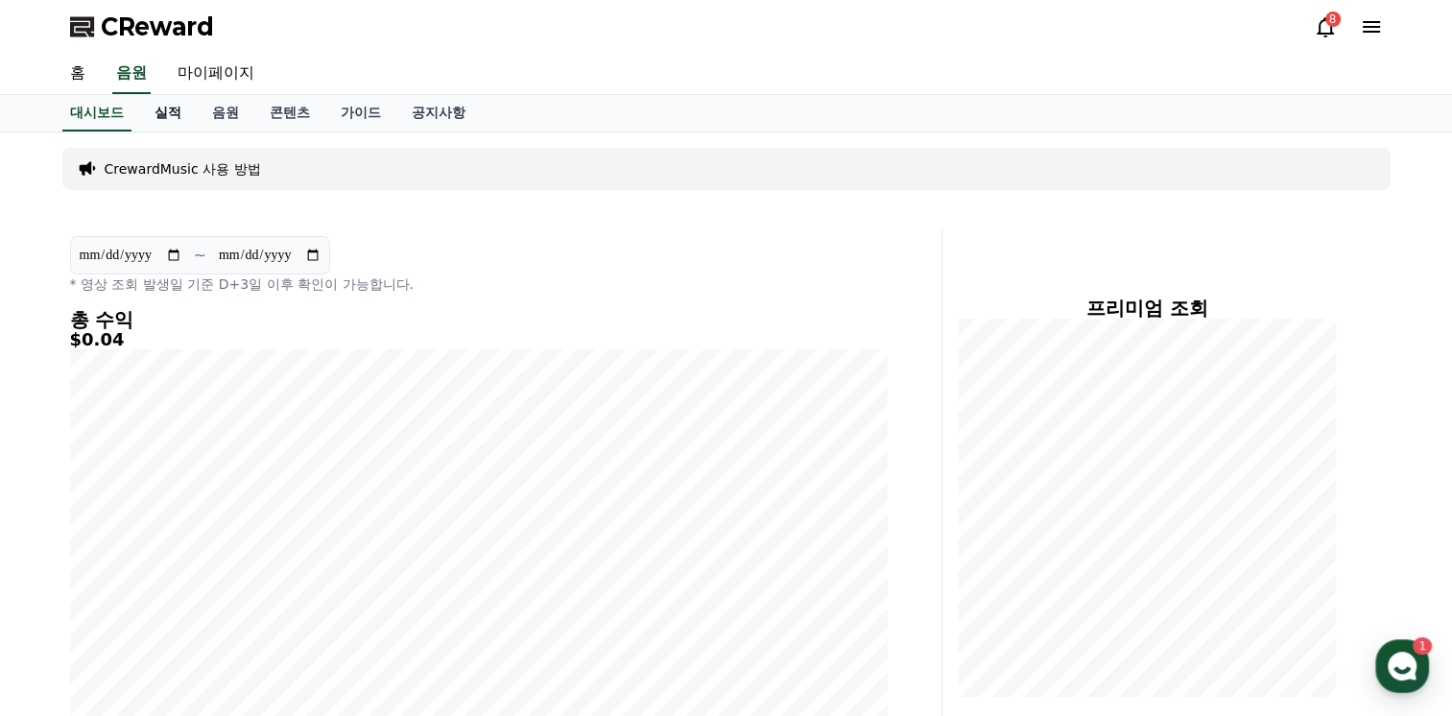
click at [163, 109] on link "실적" at bounding box center [168, 113] width 58 height 36
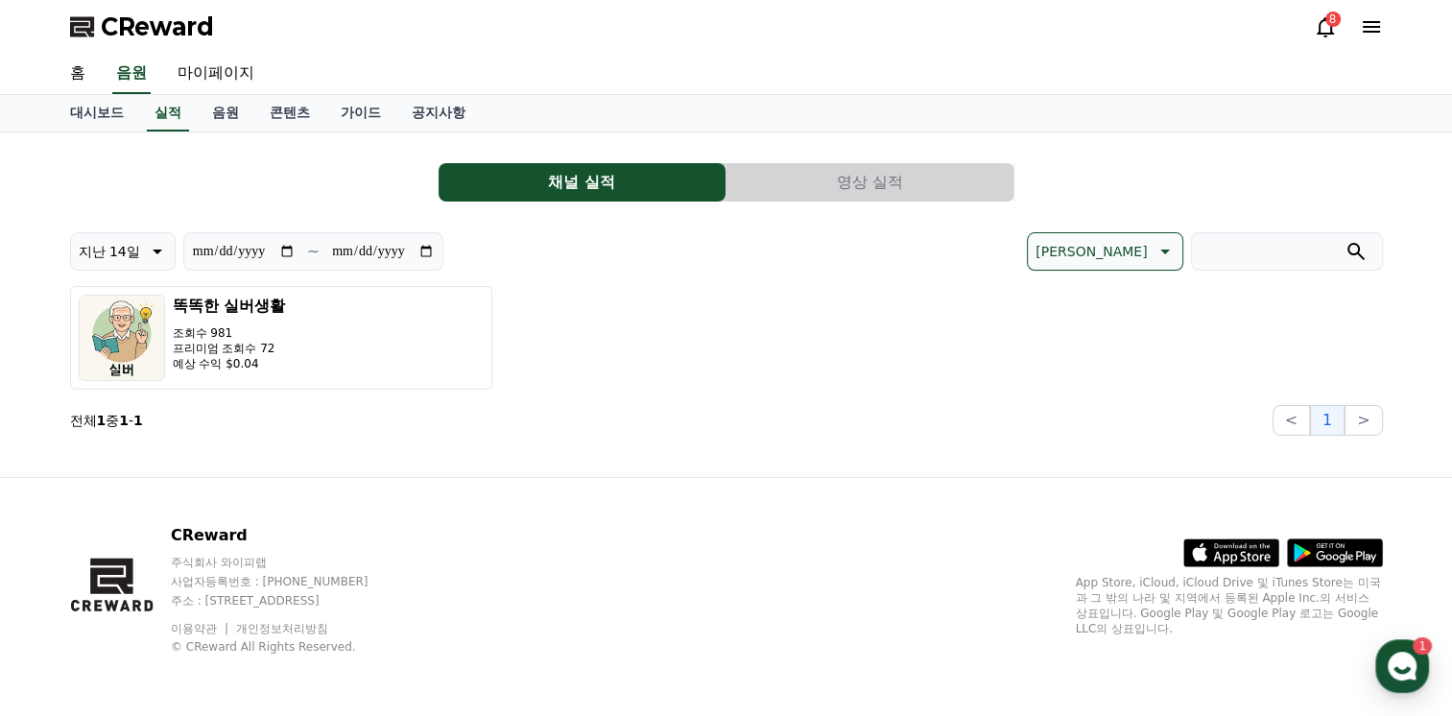
click at [828, 167] on button "영상 실적" at bounding box center [869, 182] width 287 height 38
